Goal: Information Seeking & Learning: Check status

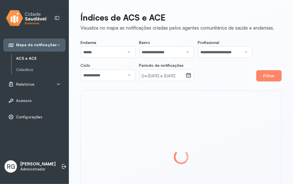
click at [54, 82] on div "Relatórios" at bounding box center [34, 84] width 52 height 6
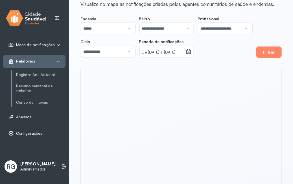
scroll to position [48, 0]
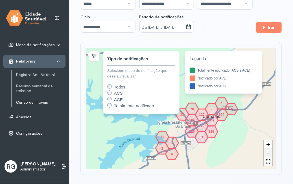
click at [30, 101] on link "Censo de imóveis" at bounding box center [40, 102] width 49 height 5
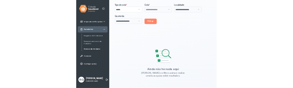
scroll to position [20, 0]
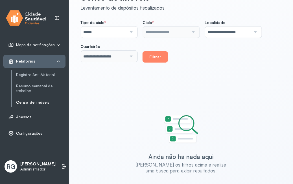
type input "**********"
click at [142, 63] on button "Filtrar" at bounding box center [154, 56] width 25 height 11
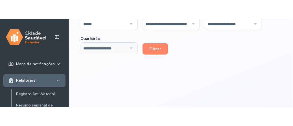
scroll to position [85, 0]
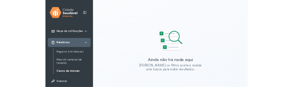
scroll to position [107, 0]
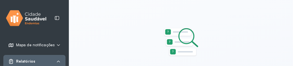
click at [122, 27] on div "**********" at bounding box center [181, 1] width 224 height 216
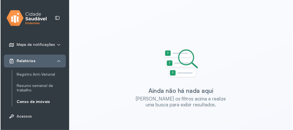
scroll to position [0, 0]
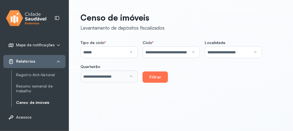
click at [142, 83] on button "Filtrar" at bounding box center [154, 76] width 25 height 11
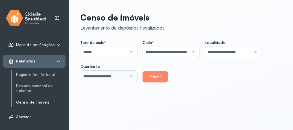
click at [48, 63] on div "Relatórios" at bounding box center [34, 62] width 52 height 6
click at [60, 64] on div "Relatórios" at bounding box center [34, 62] width 52 height 6
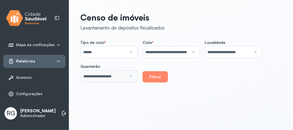
click at [58, 61] on icon at bounding box center [58, 61] width 5 height 5
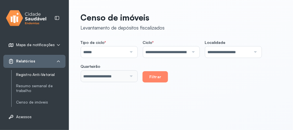
click at [27, 76] on link "Registro Anti-Vetorial" at bounding box center [40, 74] width 49 height 5
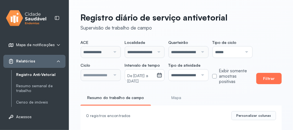
click at [264, 82] on button "Filtrar" at bounding box center [268, 78] width 25 height 11
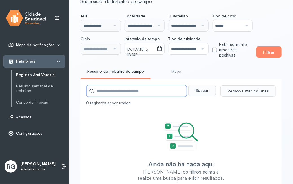
scroll to position [21, 0]
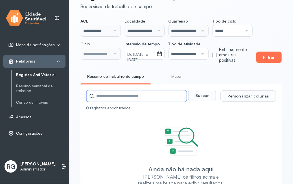
click at [264, 60] on button "Filtrar" at bounding box center [268, 57] width 25 height 11
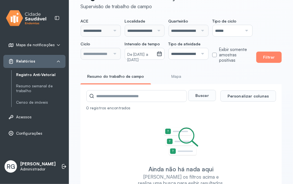
click at [114, 52] on div at bounding box center [113, 53] width 7 height 11
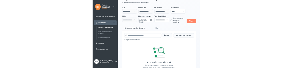
scroll to position [0, 0]
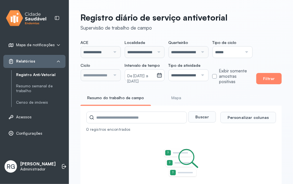
click at [244, 52] on div at bounding box center [245, 52] width 7 height 11
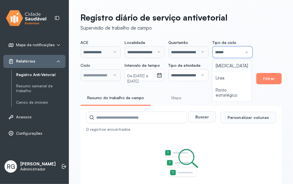
click at [223, 65] on div "**********" at bounding box center [165, 62] width 171 height 45
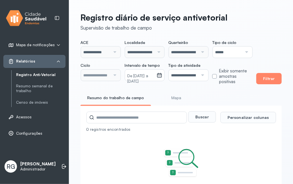
click at [227, 50] on input "******" at bounding box center [227, 52] width 29 height 11
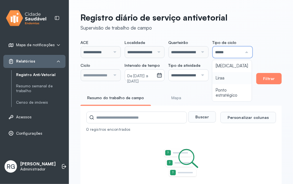
type input "*****"
click at [224, 78] on div "**********" at bounding box center [165, 62] width 171 height 45
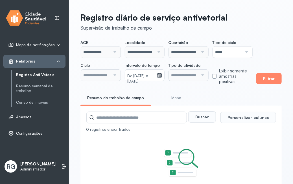
drag, startPoint x: 211, startPoint y: 59, endPoint x: 232, endPoint y: 61, distance: 21.0
click at [211, 59] on div "**********" at bounding box center [165, 62] width 171 height 45
click at [110, 59] on div "**********" at bounding box center [165, 62] width 171 height 45
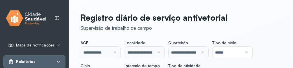
type input "**********"
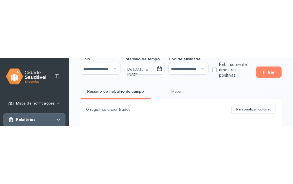
scroll to position [42, 0]
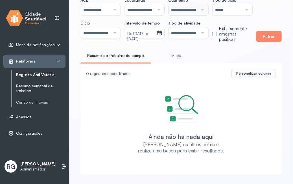
click at [32, 67] on link "Resumo semanal de trabalho" at bounding box center [40, 89] width 49 height 10
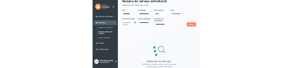
scroll to position [3, 0]
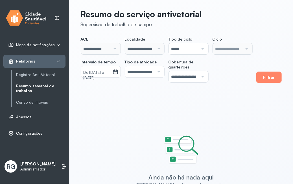
type input "**********"
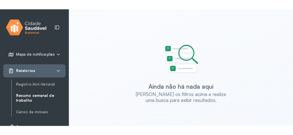
scroll to position [85, 0]
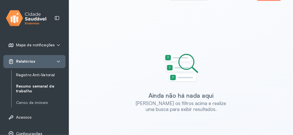
click at [39, 67] on link "Registro Anti-Vetorial" at bounding box center [40, 74] width 49 height 7
click at [39, 67] on link "Registro Anti-Vetorial" at bounding box center [40, 74] width 49 height 5
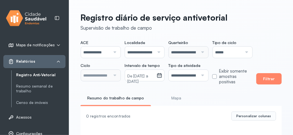
type input "**********"
click at [102, 67] on input "**********" at bounding box center [95, 75] width 29 height 11
click at [27, 67] on link "Resumo semanal de trabalho" at bounding box center [40, 89] width 49 height 10
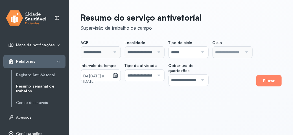
type input "**********"
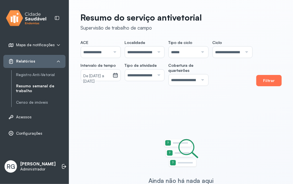
click at [273, 67] on button "Filtrar" at bounding box center [268, 80] width 25 height 11
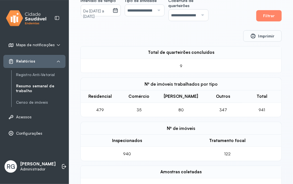
scroll to position [81, 0]
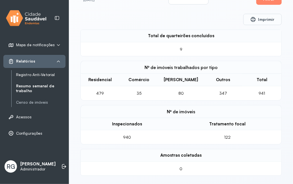
click at [39, 67] on link "Registro Anti-Vetorial" at bounding box center [40, 74] width 49 height 5
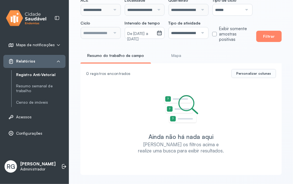
scroll to position [42, 0]
click at [259, 42] on div "**********" at bounding box center [181, 71] width 224 height 226
type input "**********"
drag, startPoint x: 269, startPoint y: 38, endPoint x: 254, endPoint y: 51, distance: 19.8
click at [269, 39] on button "Filtrar" at bounding box center [268, 36] width 25 height 11
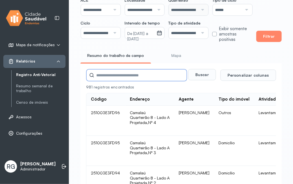
click at [177, 55] on link "Mapa" at bounding box center [176, 55] width 42 height 9
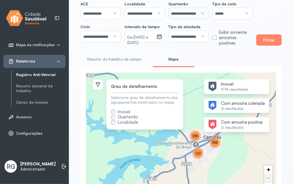
scroll to position [63, 0]
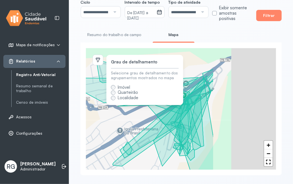
drag, startPoint x: 215, startPoint y: 119, endPoint x: 129, endPoint y: 119, distance: 85.4
click at [129, 67] on div "+ −" at bounding box center [181, 109] width 190 height 122
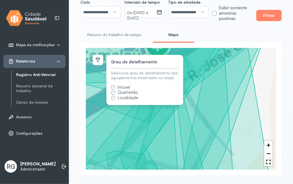
drag, startPoint x: 219, startPoint y: 129, endPoint x: 191, endPoint y: 65, distance: 70.7
click at [191, 65] on icon at bounding box center [195, 109] width 151 height 147
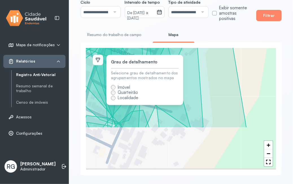
drag, startPoint x: 207, startPoint y: 129, endPoint x: 201, endPoint y: 67, distance: 62.6
click at [201, 67] on icon at bounding box center [166, 54] width 162 height 147
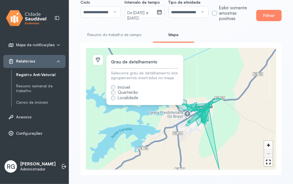
drag, startPoint x: 204, startPoint y: 103, endPoint x: 205, endPoint y: 109, distance: 6.3
click at [205, 67] on icon at bounding box center [197, 109] width 16 height 8
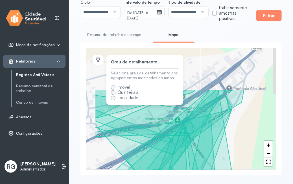
drag, startPoint x: 200, startPoint y: 108, endPoint x: 228, endPoint y: 162, distance: 61.0
click at [228, 67] on icon at bounding box center [200, 163] width 84 height 147
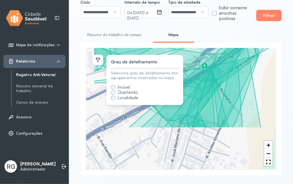
drag, startPoint x: 218, startPoint y: 145, endPoint x: 245, endPoint y: 92, distance: 59.4
click at [247, 67] on icon at bounding box center [222, 77] width 75 height 101
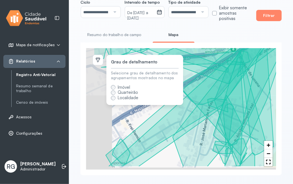
drag, startPoint x: 211, startPoint y: 129, endPoint x: 251, endPoint y: 113, distance: 43.0
click at [251, 67] on icon at bounding box center [256, 93] width 84 height 147
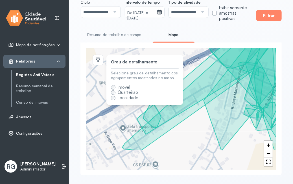
drag, startPoint x: 197, startPoint y: 107, endPoint x: 202, endPoint y: 107, distance: 4.8
click at [202, 67] on icon at bounding box center [209, 77] width 175 height 147
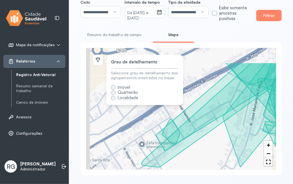
click at [217, 67] on div "+ −" at bounding box center [181, 109] width 190 height 122
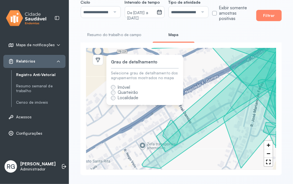
click at [167, 67] on icon at bounding box center [225, 94] width 139 height 116
click at [171, 67] on icon at bounding box center [172, 132] width 18 height 25
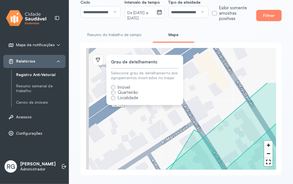
drag, startPoint x: 181, startPoint y: 137, endPoint x: 209, endPoint y: 184, distance: 54.8
click at [209, 67] on div "**********" at bounding box center [181, 61] width 224 height 248
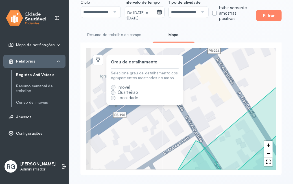
drag, startPoint x: 196, startPoint y: 118, endPoint x: 195, endPoint y: 136, distance: 18.1
click at [200, 67] on div "+ −" at bounding box center [181, 109] width 190 height 122
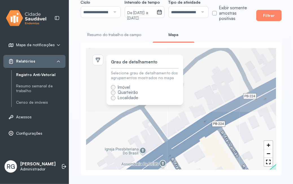
drag, startPoint x: 191, startPoint y: 123, endPoint x: 192, endPoint y: 142, distance: 18.4
click at [192, 67] on div "+ −" at bounding box center [181, 109] width 190 height 122
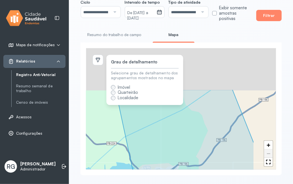
drag, startPoint x: 221, startPoint y: 138, endPoint x: 194, endPoint y: 174, distance: 44.9
click at [194, 67] on div "**********" at bounding box center [181, 61] width 224 height 248
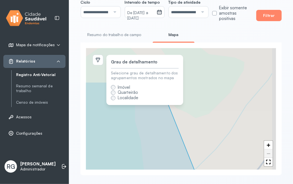
drag, startPoint x: 224, startPoint y: 156, endPoint x: 190, endPoint y: 75, distance: 87.8
click at [224, 67] on div "+ −" at bounding box center [181, 109] width 190 height 122
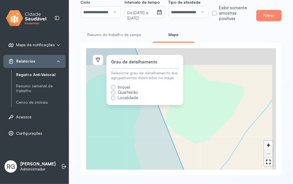
drag, startPoint x: 235, startPoint y: 130, endPoint x: 217, endPoint y: 103, distance: 32.7
click at [240, 67] on div "+ −" at bounding box center [181, 109] width 190 height 122
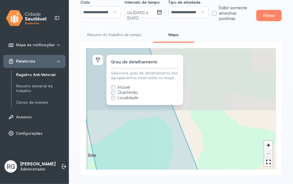
drag, startPoint x: 228, startPoint y: 119, endPoint x: 241, endPoint y: 147, distance: 30.9
click at [243, 67] on div "+ −" at bounding box center [181, 109] width 190 height 122
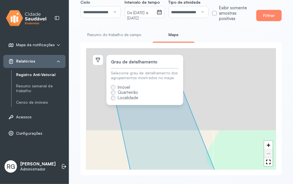
drag, startPoint x: 211, startPoint y: 102, endPoint x: 207, endPoint y: 101, distance: 3.8
click at [229, 67] on div "+ −" at bounding box center [181, 109] width 190 height 122
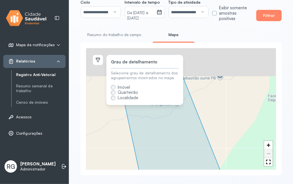
drag, startPoint x: 207, startPoint y: 109, endPoint x: 216, endPoint y: 103, distance: 10.2
click at [222, 67] on div "+ −" at bounding box center [181, 109] width 190 height 122
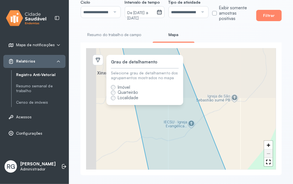
drag, startPoint x: 206, startPoint y: 85, endPoint x: 209, endPoint y: 117, distance: 32.1
click at [222, 67] on div "+ −" at bounding box center [181, 109] width 190 height 122
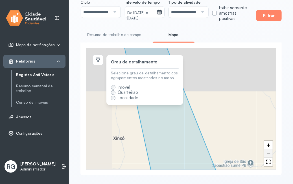
drag, startPoint x: 227, startPoint y: 140, endPoint x: 218, endPoint y: 110, distance: 31.8
click at [236, 67] on div "+ −" at bounding box center [181, 109] width 190 height 122
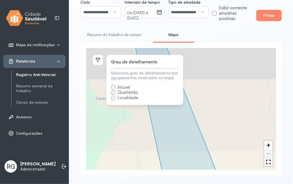
drag, startPoint x: 217, startPoint y: 116, endPoint x: 214, endPoint y: 116, distance: 3.1
click at [227, 67] on div "+ −" at bounding box center [181, 109] width 190 height 122
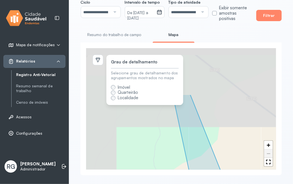
drag, startPoint x: 215, startPoint y: 132, endPoint x: 199, endPoint y: 85, distance: 49.5
click at [217, 67] on div "+ −" at bounding box center [181, 109] width 190 height 122
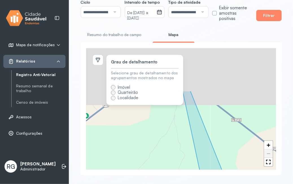
drag, startPoint x: 224, startPoint y: 145, endPoint x: 203, endPoint y: 92, distance: 56.7
click at [223, 67] on div "+ −" at bounding box center [181, 109] width 190 height 122
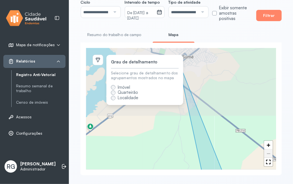
drag, startPoint x: 213, startPoint y: 114, endPoint x: 198, endPoint y: 90, distance: 27.6
click at [223, 67] on div "+ −" at bounding box center [181, 109] width 190 height 122
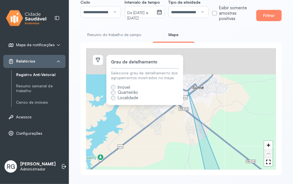
drag, startPoint x: 205, startPoint y: 122, endPoint x: 204, endPoint y: 113, distance: 9.5
click at [206, 67] on div "+ −" at bounding box center [181, 109] width 190 height 122
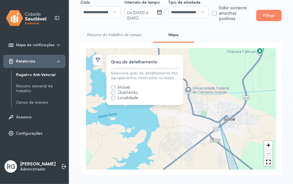
drag, startPoint x: 210, startPoint y: 143, endPoint x: 231, endPoint y: 139, distance: 20.7
click at [231, 67] on div "+ −" at bounding box center [181, 109] width 190 height 122
drag, startPoint x: 209, startPoint y: 140, endPoint x: 201, endPoint y: 60, distance: 80.4
click at [202, 64] on div "**********" at bounding box center [181, 61] width 224 height 248
drag, startPoint x: 219, startPoint y: 152, endPoint x: 200, endPoint y: 59, distance: 94.3
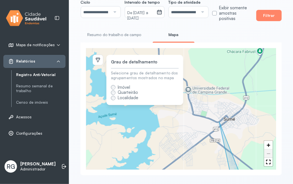
click at [202, 60] on div "+ −" at bounding box center [181, 109] width 190 height 122
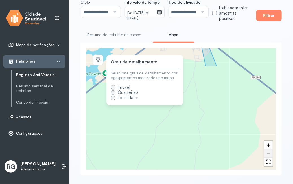
drag, startPoint x: 223, startPoint y: 148, endPoint x: 200, endPoint y: 51, distance: 99.8
click at [203, 55] on div "+ −" at bounding box center [181, 109] width 190 height 122
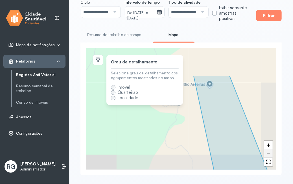
drag, startPoint x: 222, startPoint y: 152, endPoint x: 219, endPoint y: 180, distance: 28.8
click at [222, 67] on div "+ −" at bounding box center [181, 109] width 190 height 122
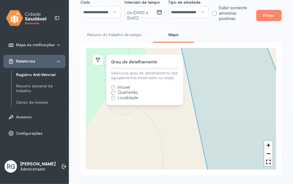
drag
click at [209, 66] on icon at bounding box center [237, 109] width 117 height 147
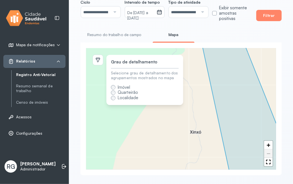
click at [267, 67] on link "−" at bounding box center [268, 153] width 8 height 8
click at [229, 67] on div "+ −" at bounding box center [181, 109] width 190 height 122
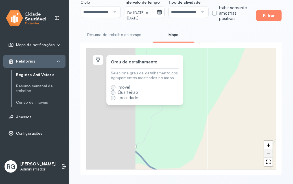
click at [214, 67] on div "+ −" at bounding box center [181, 109] width 190 height 122
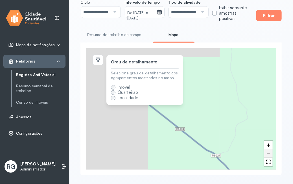
click at [194, 67] on div "+ −" at bounding box center [181, 109] width 190 height 122
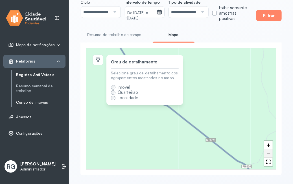
click at [32, 67] on link "Censo de imóveis" at bounding box center [40, 102] width 49 height 5
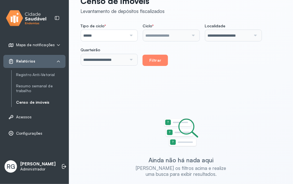
scroll to position [7, 0]
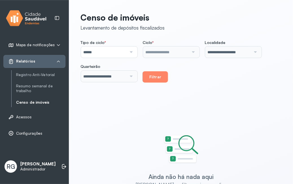
type input "**********"
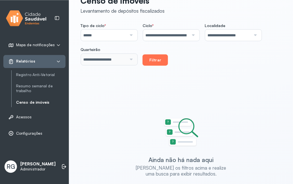
scroll to position [17, 0]
click at [142, 66] on button "Filtrar" at bounding box center [154, 60] width 25 height 11
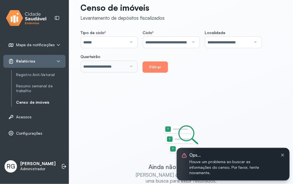
scroll to position [0, 0]
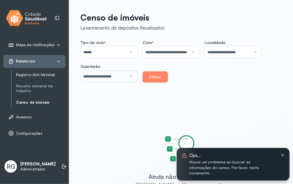
click at [25, 73] on link "Registro Anti-Vetorial" at bounding box center [40, 74] width 49 height 5
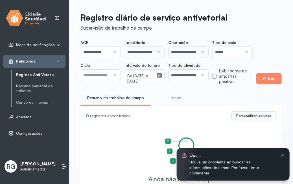
type input "**********"
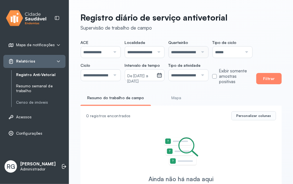
click at [34, 86] on link "Resumo semanal de trabalho" at bounding box center [40, 89] width 49 height 10
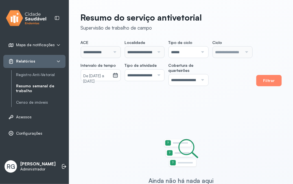
type input "**********"
click at [36, 59] on div "Relatórios" at bounding box center [34, 62] width 52 height 6
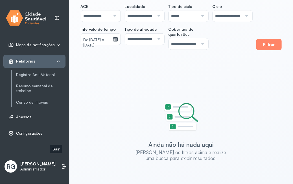
click at [36, 162] on p "[PERSON_NAME]" at bounding box center [37, 164] width 35 height 5
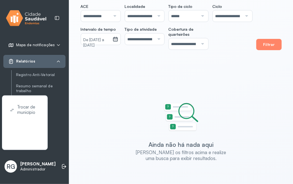
click at [126, 101] on div "Ainda não há nada aqui Ajuste os filtros acima e realize uma busca para exibir …" at bounding box center [180, 132] width 201 height 86
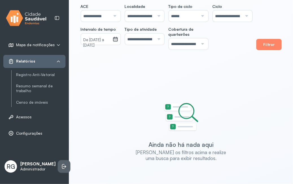
click at [61, 164] on icon at bounding box center [64, 167] width 6 height 6
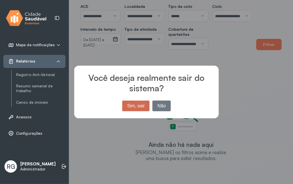
click at [143, 106] on button "Sim, sair" at bounding box center [135, 106] width 27 height 11
